Goal: Task Accomplishment & Management: Manage account settings

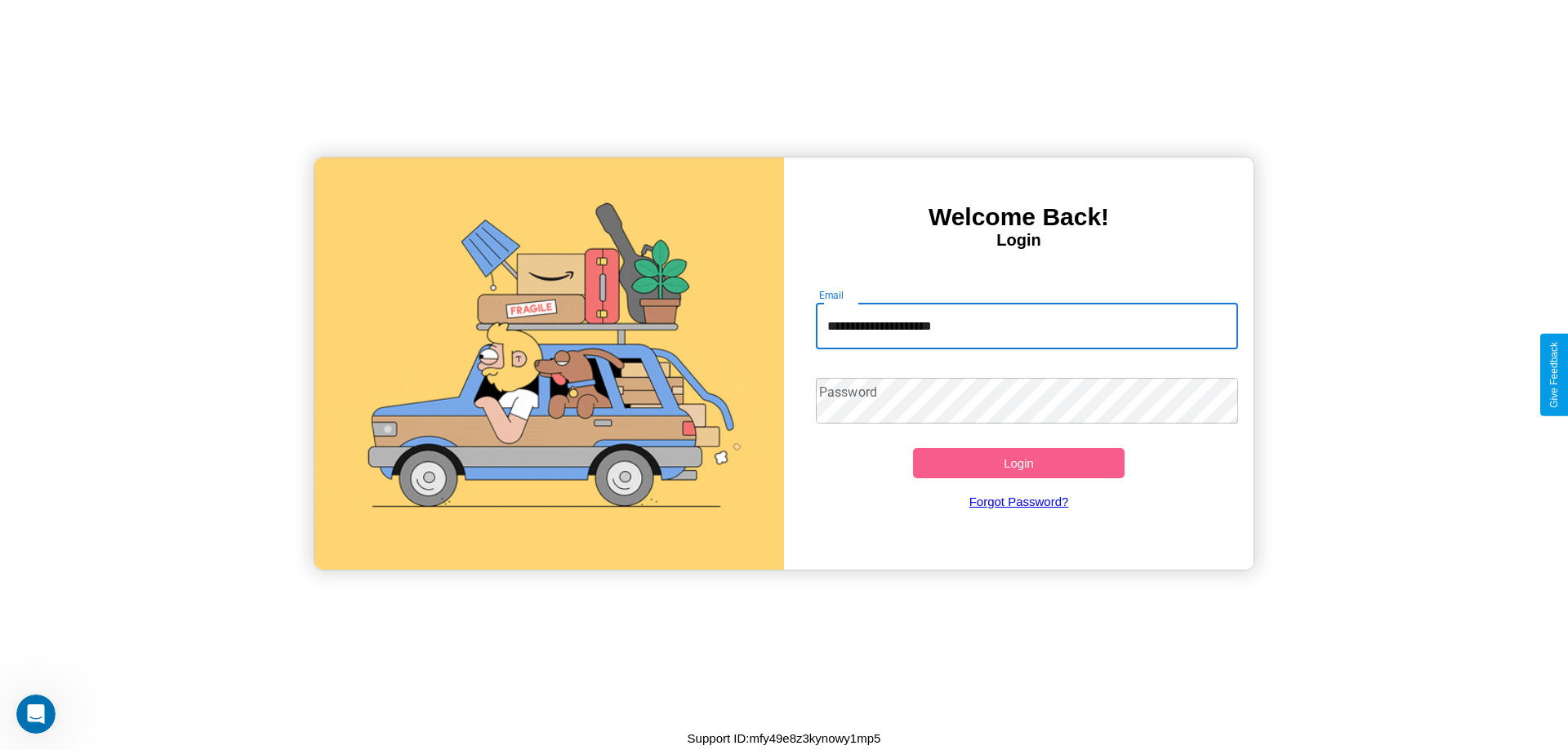
type input "**********"
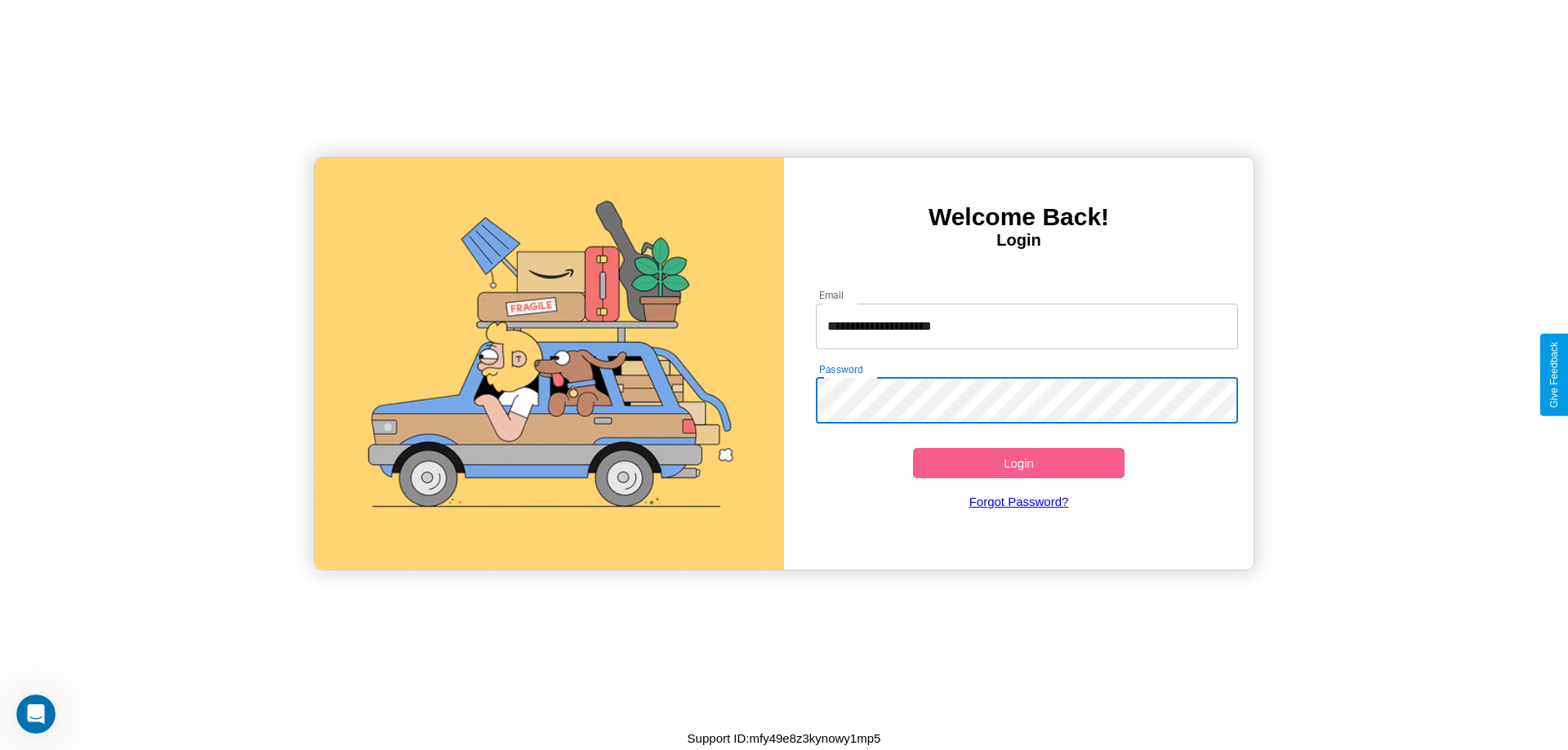
click at [1018, 463] on button "Login" at bounding box center [1019, 462] width 212 height 30
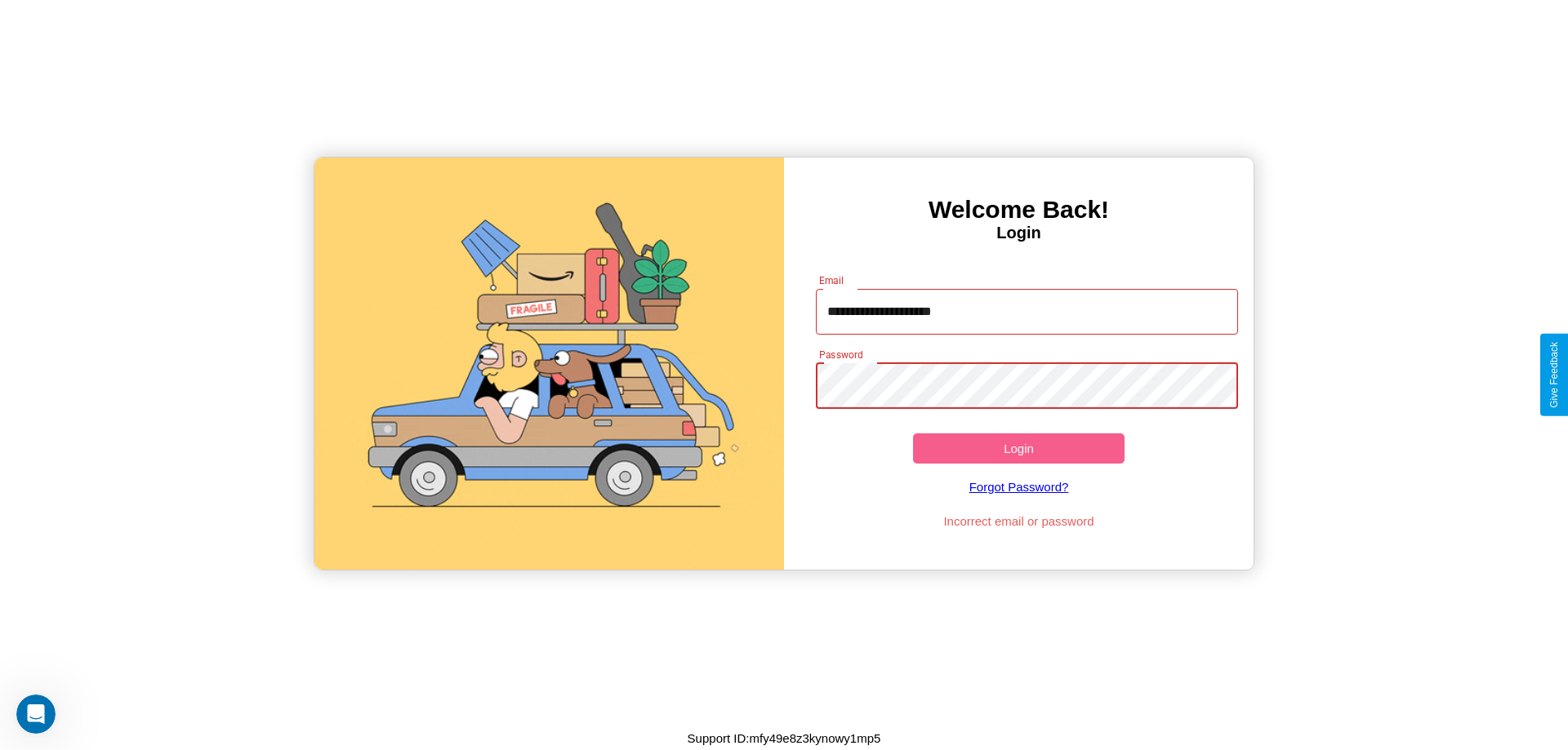
click at [1018, 448] on button "Login" at bounding box center [1019, 448] width 212 height 30
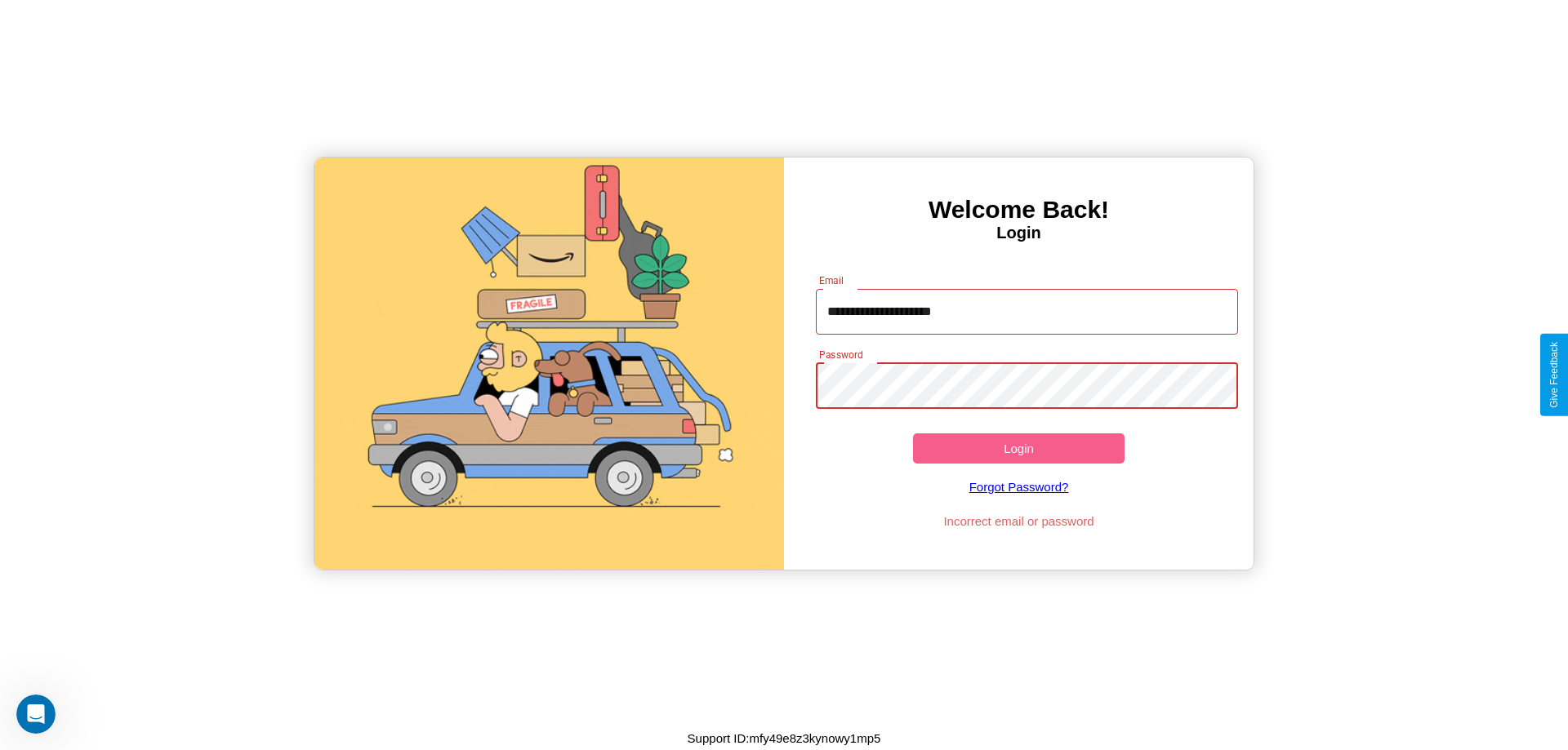
click at [1018, 448] on button "Login" at bounding box center [1019, 448] width 212 height 30
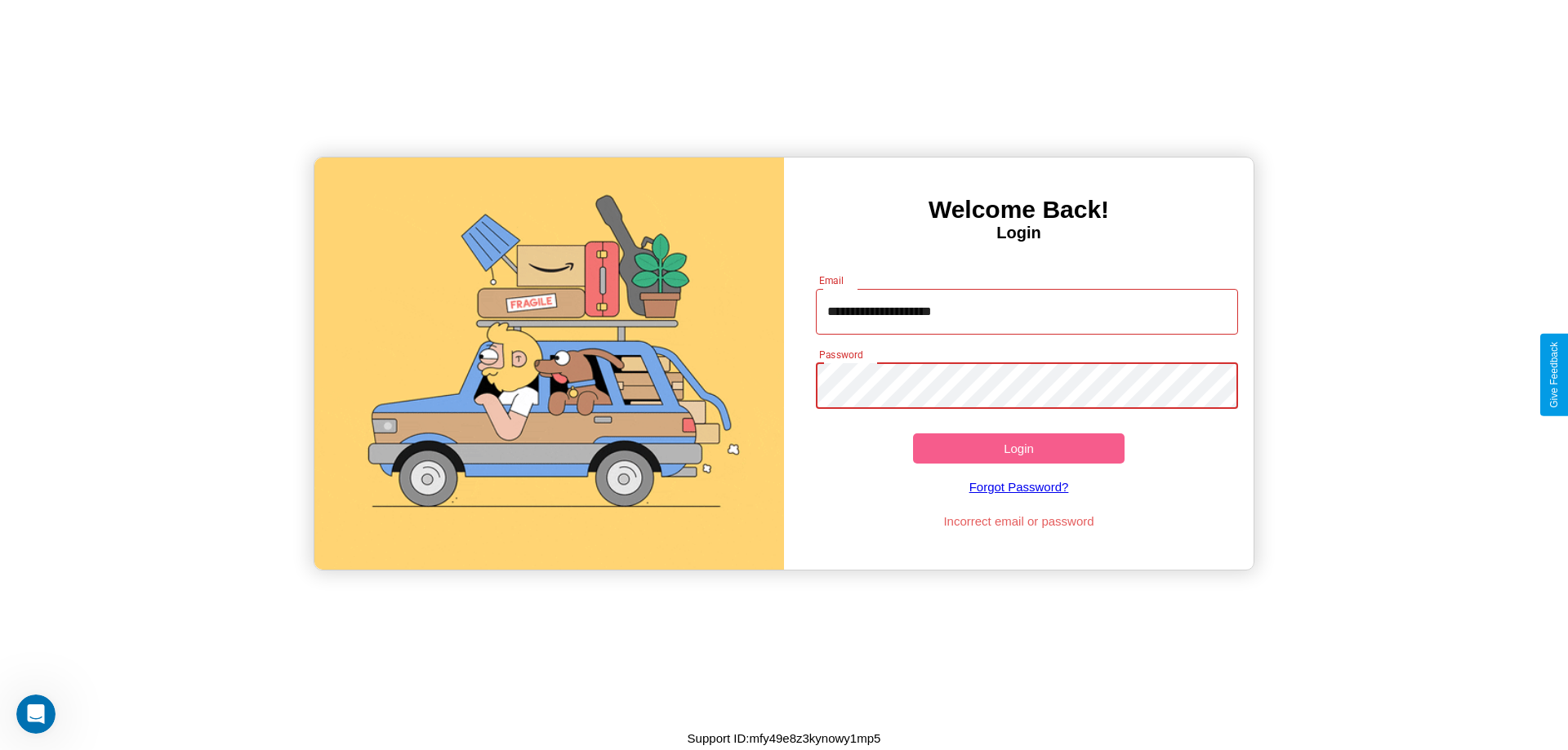
click at [1018, 448] on button "Login" at bounding box center [1019, 448] width 212 height 30
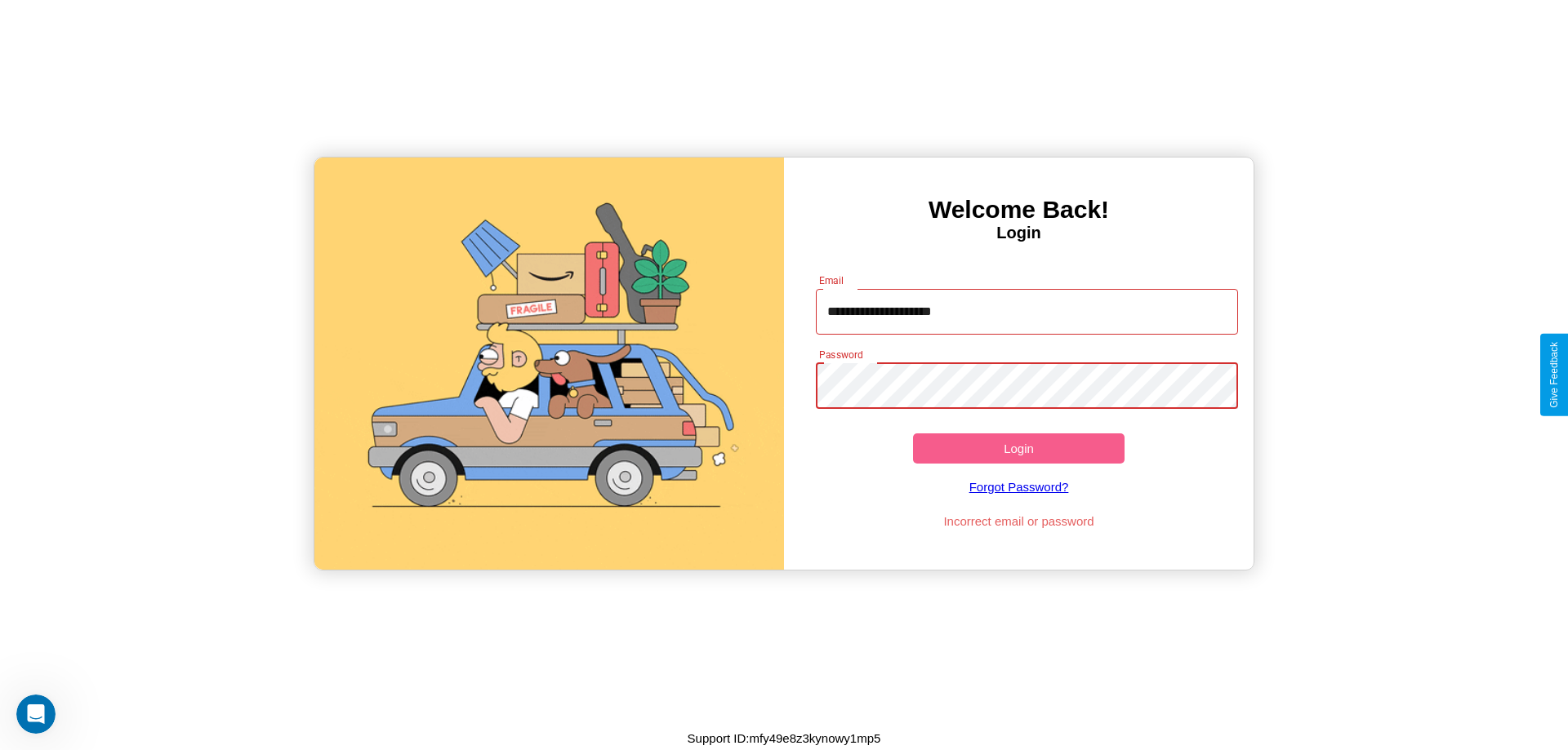
click at [1018, 448] on button "Login" at bounding box center [1019, 448] width 212 height 30
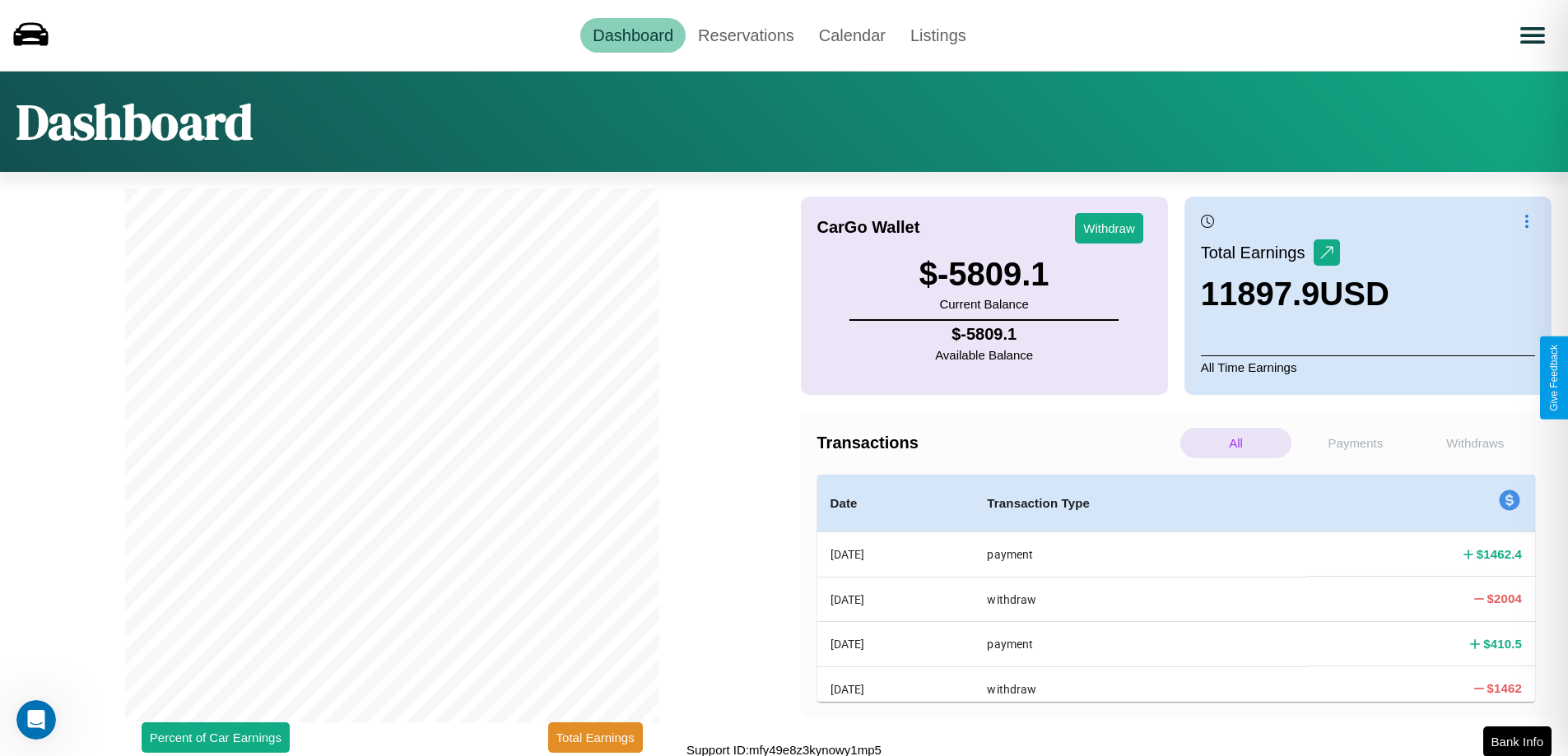
scroll to position [5, 0]
